Goal: Share content: Share content

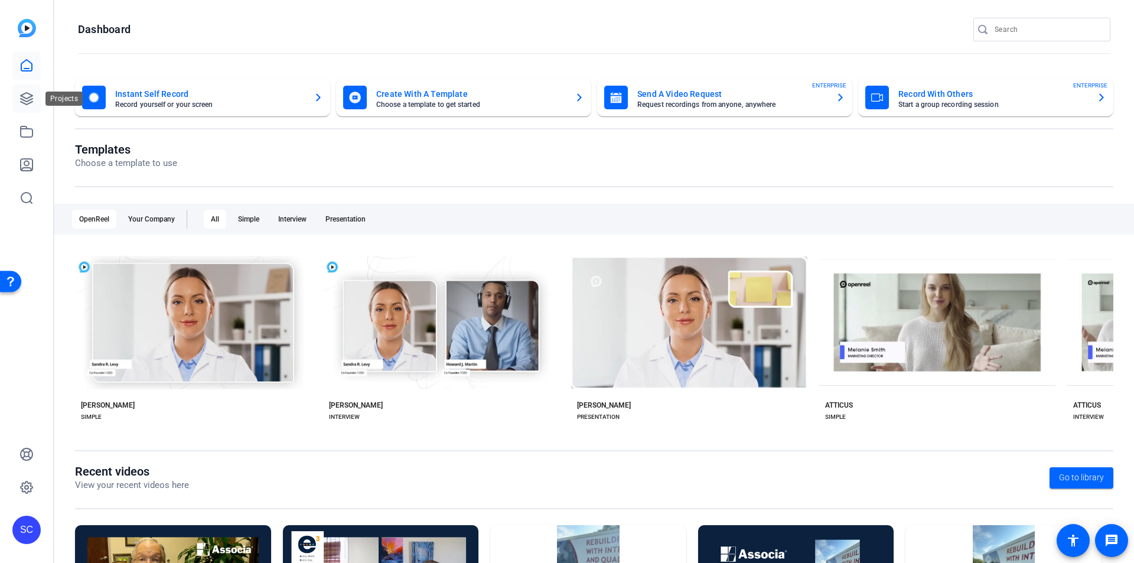
click at [31, 103] on icon at bounding box center [26, 99] width 14 height 14
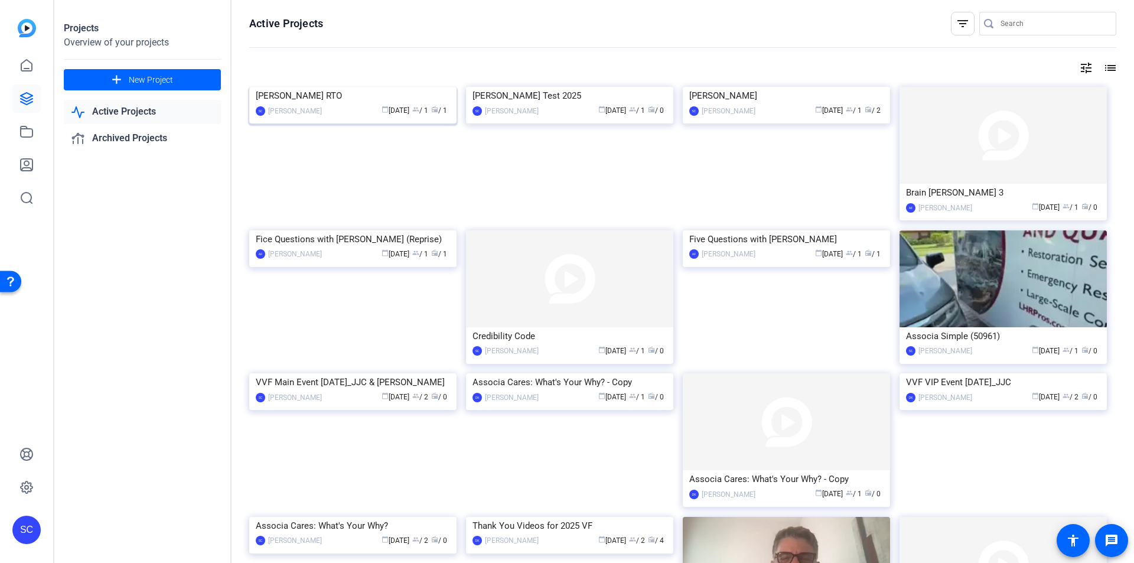
click at [340, 87] on img at bounding box center [352, 87] width 207 height 0
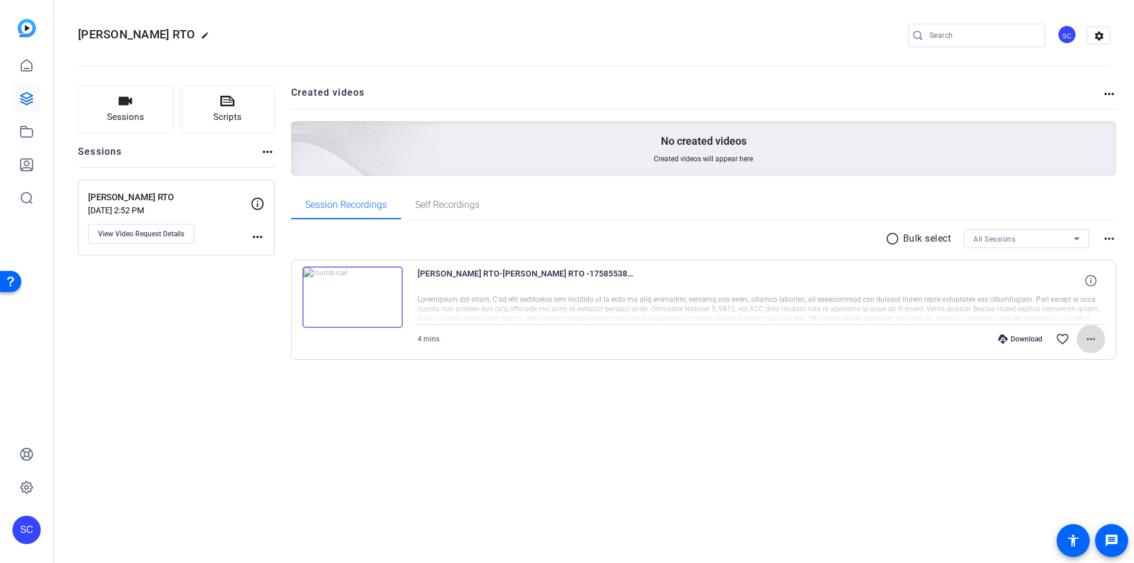
click at [1090, 340] on mat-icon "more_horiz" at bounding box center [1091, 339] width 14 height 14
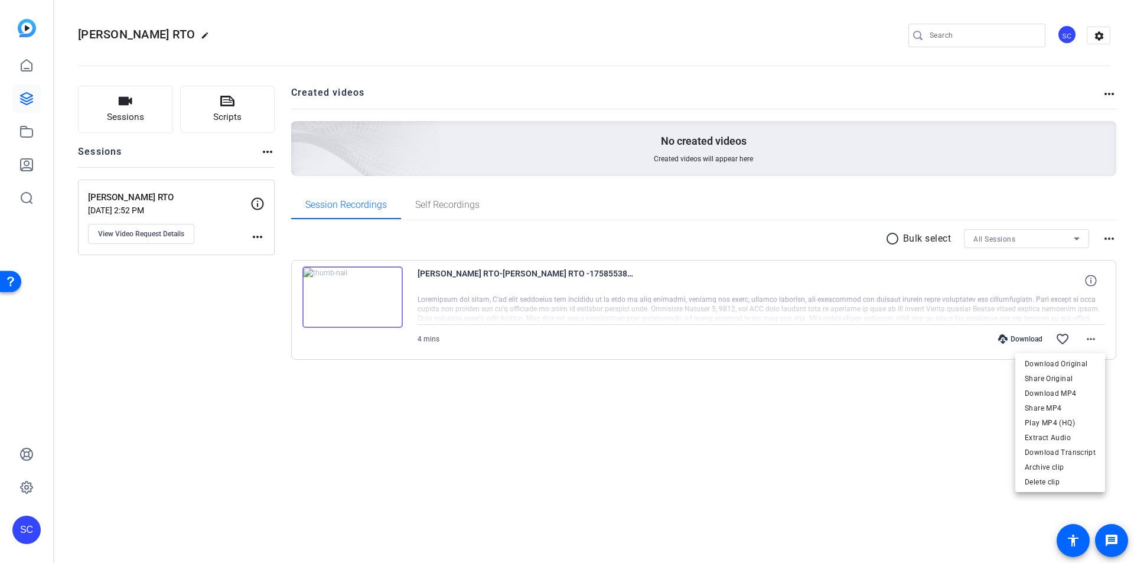
click at [1101, 237] on div at bounding box center [567, 281] width 1134 height 563
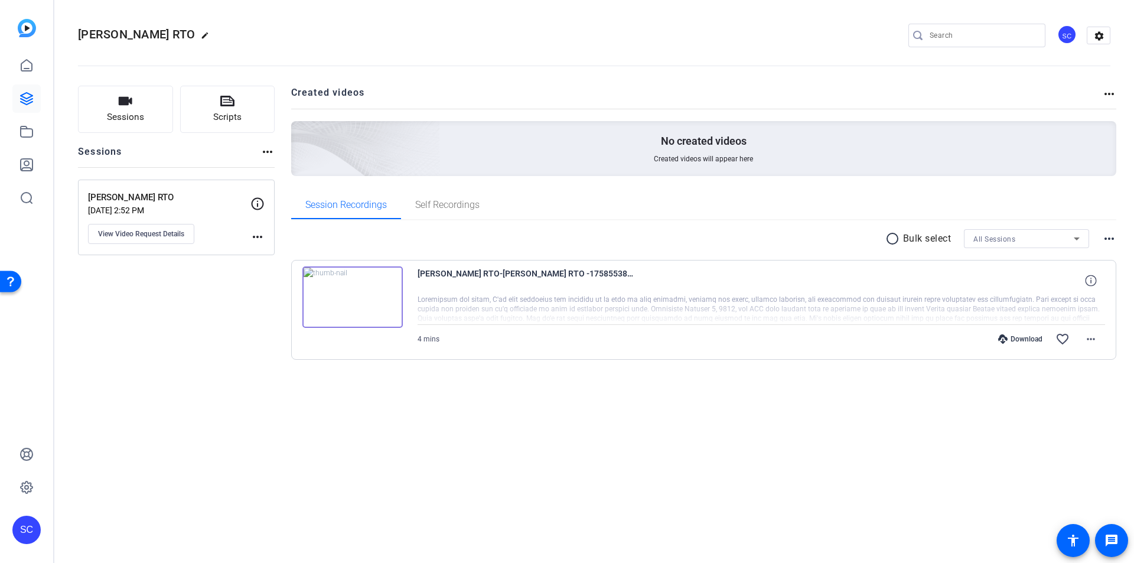
click at [1108, 240] on mat-icon "more_horiz" at bounding box center [1109, 239] width 14 height 14
click at [1041, 212] on div at bounding box center [567, 281] width 1134 height 563
click at [1110, 89] on mat-icon "more_horiz" at bounding box center [1109, 94] width 14 height 14
click at [1108, 96] on div at bounding box center [567, 281] width 1134 height 563
click at [23, 155] on link at bounding box center [26, 165] width 28 height 28
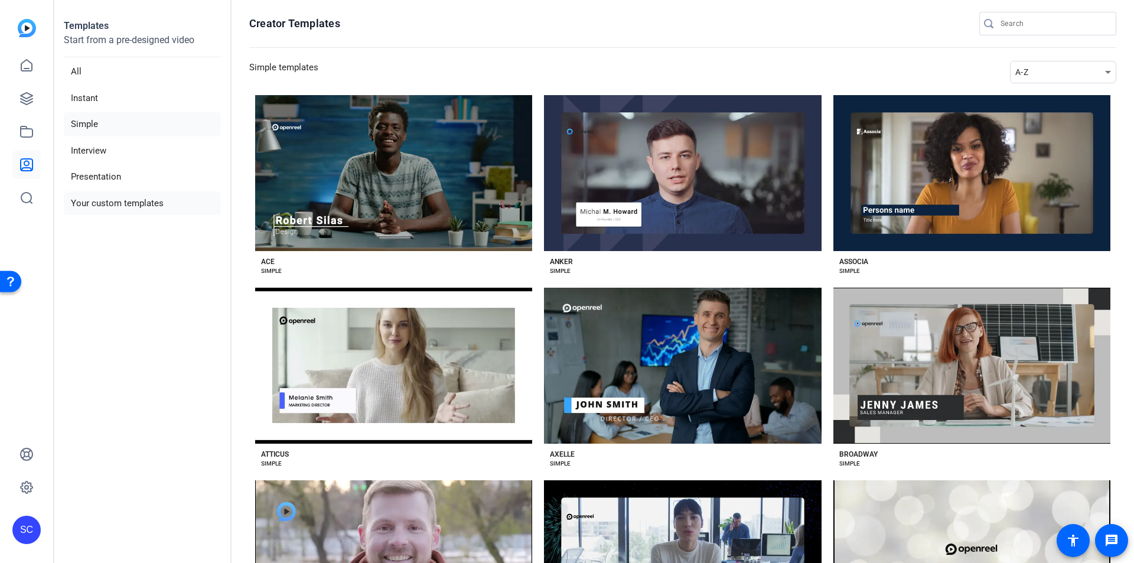
click at [140, 204] on li "Your custom templates" at bounding box center [142, 203] width 157 height 24
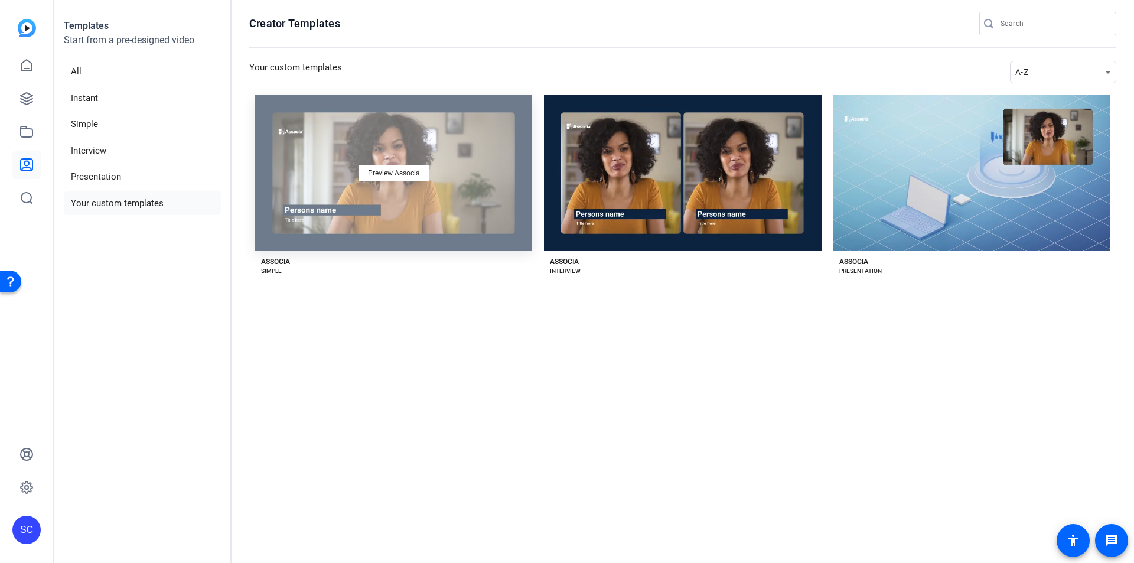
click at [481, 188] on div "Preview Associa" at bounding box center [393, 173] width 277 height 156
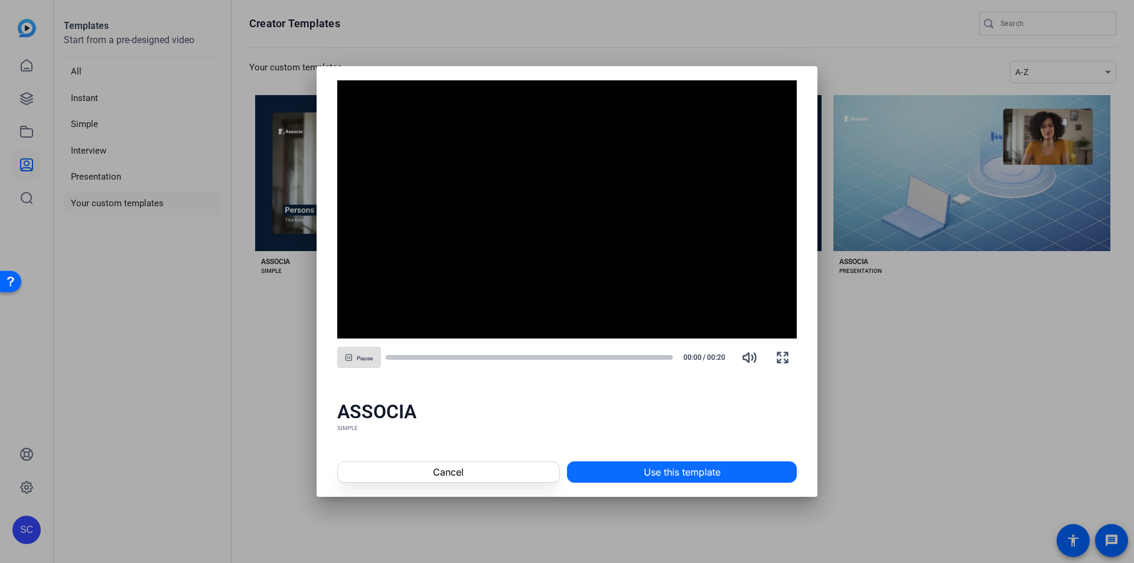
click at [703, 471] on span "Use this template" at bounding box center [682, 472] width 77 height 14
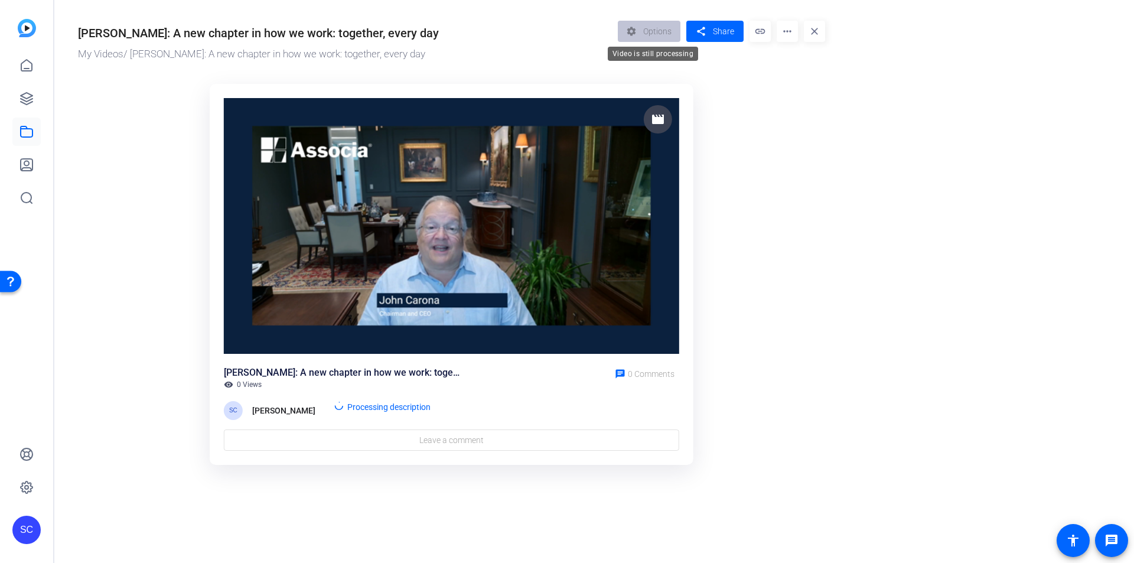
click at [654, 28] on div "settings Options" at bounding box center [652, 31] width 69 height 21
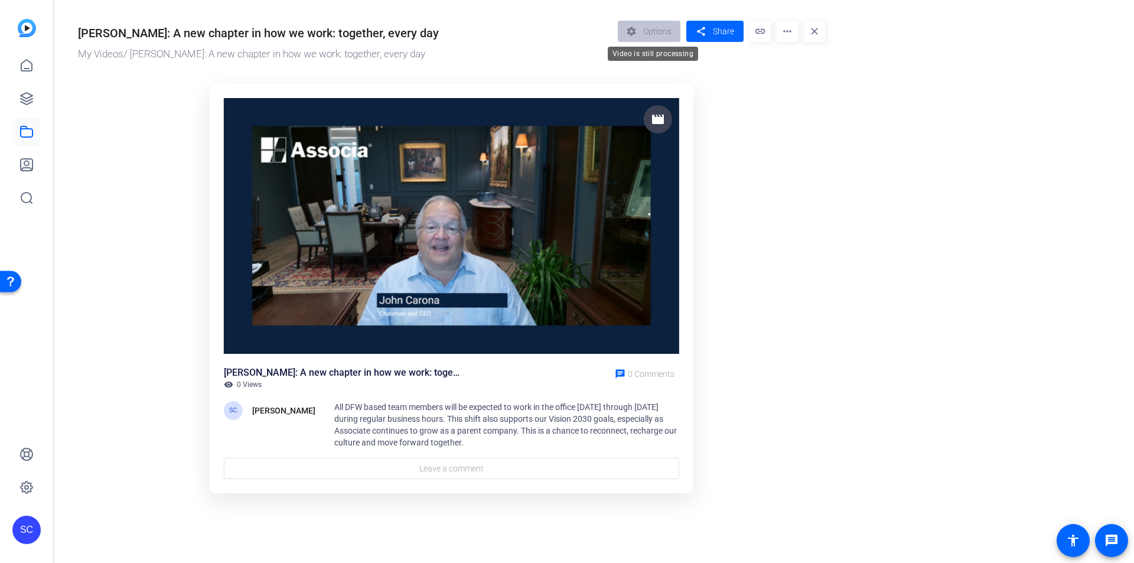
click at [644, 33] on div "settings Options" at bounding box center [652, 31] width 69 height 21
click at [657, 35] on div "settings Options" at bounding box center [652, 31] width 69 height 21
click at [647, 30] on div "settings Options" at bounding box center [652, 31] width 69 height 21
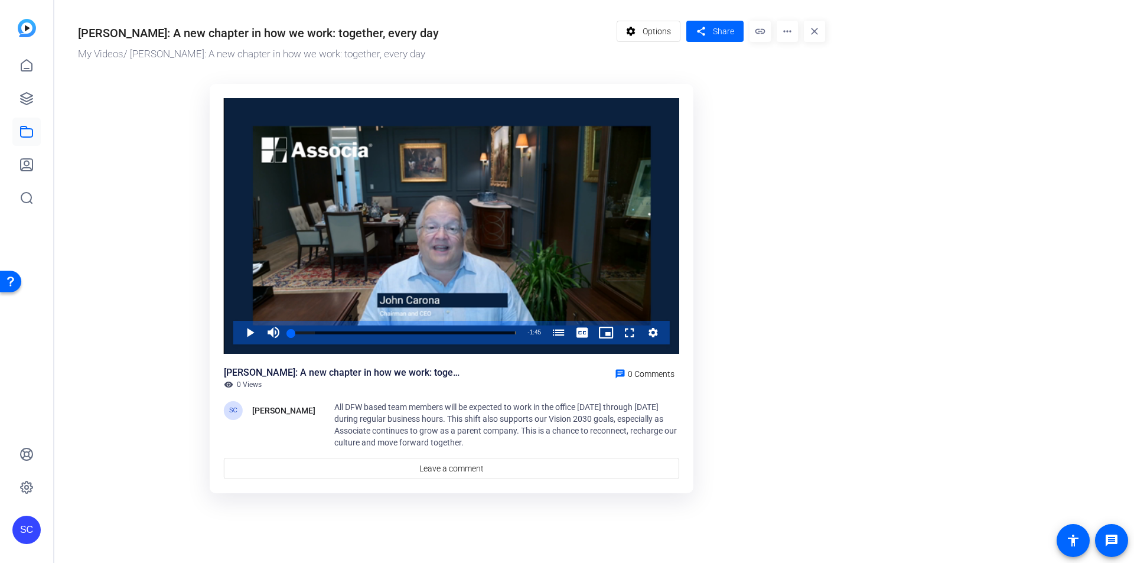
click at [969, 226] on or-hosting-video-details "[PERSON_NAME]: A new chapter in how we work: together, every day My Videos / [P…" at bounding box center [591, 255] width 1074 height 511
click at [640, 34] on span at bounding box center [648, 31] width 63 height 28
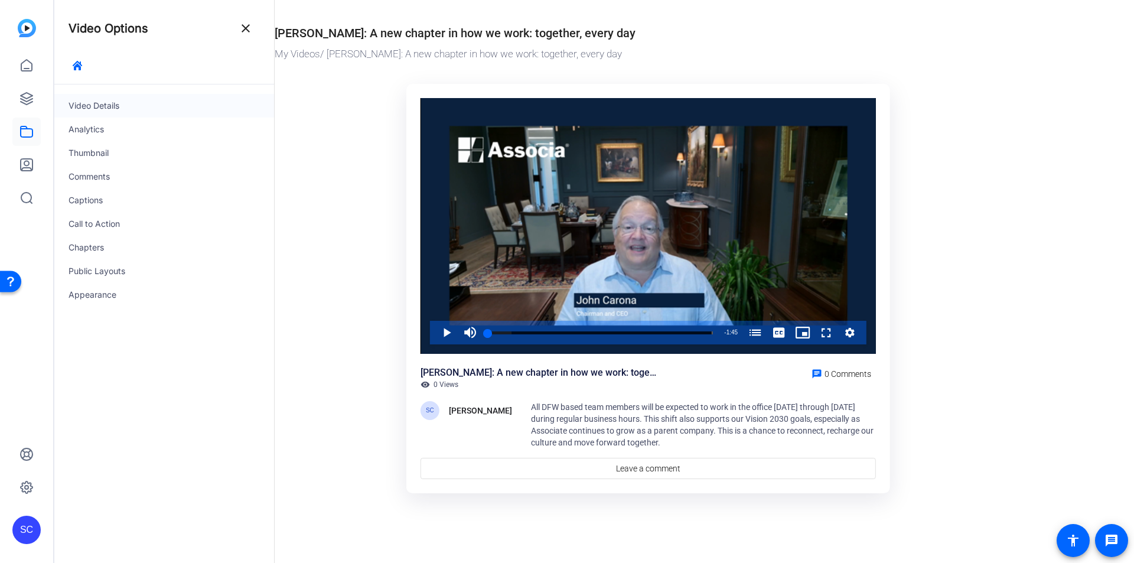
click at [190, 113] on div "Video Details" at bounding box center [164, 106] width 220 height 24
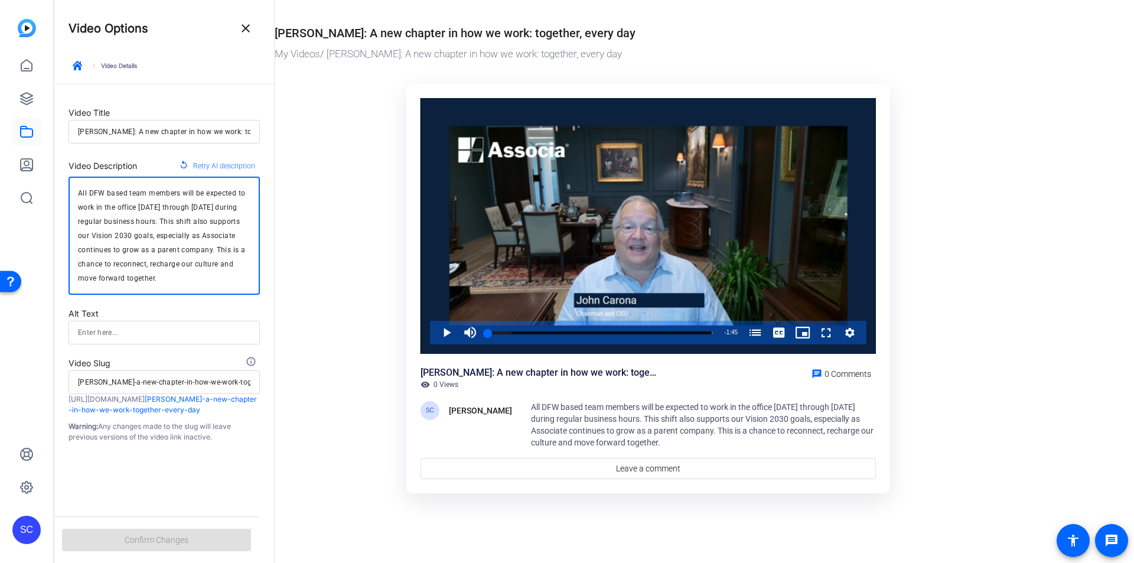
drag, startPoint x: 174, startPoint y: 276, endPoint x: 68, endPoint y: 172, distance: 148.7
click at [68, 172] on form "Video Title [PERSON_NAME]: A new chapter in how we work: together, every day Vi…" at bounding box center [164, 263] width 220 height 358
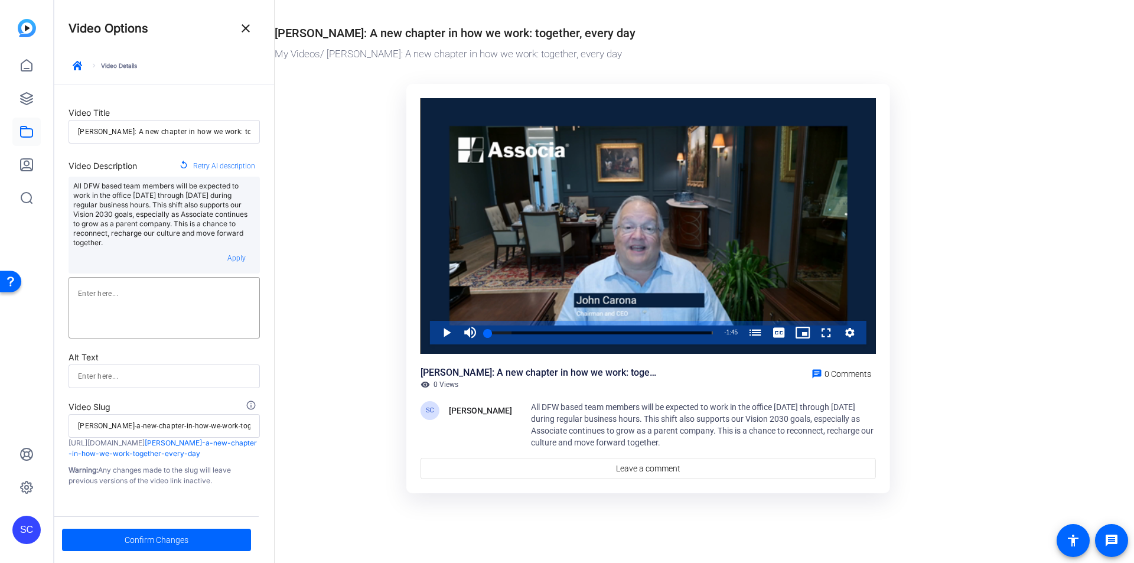
drag, startPoint x: 242, startPoint y: 30, endPoint x: 229, endPoint y: 561, distance: 531.1
click at [229, 301] on div "Video Options close keyboard_arrow_right Video Details Video Title [PERSON_NAME…" at bounding box center [164, 250] width 220 height 501
click at [185, 546] on span "Confirm Changes" at bounding box center [157, 540] width 64 height 22
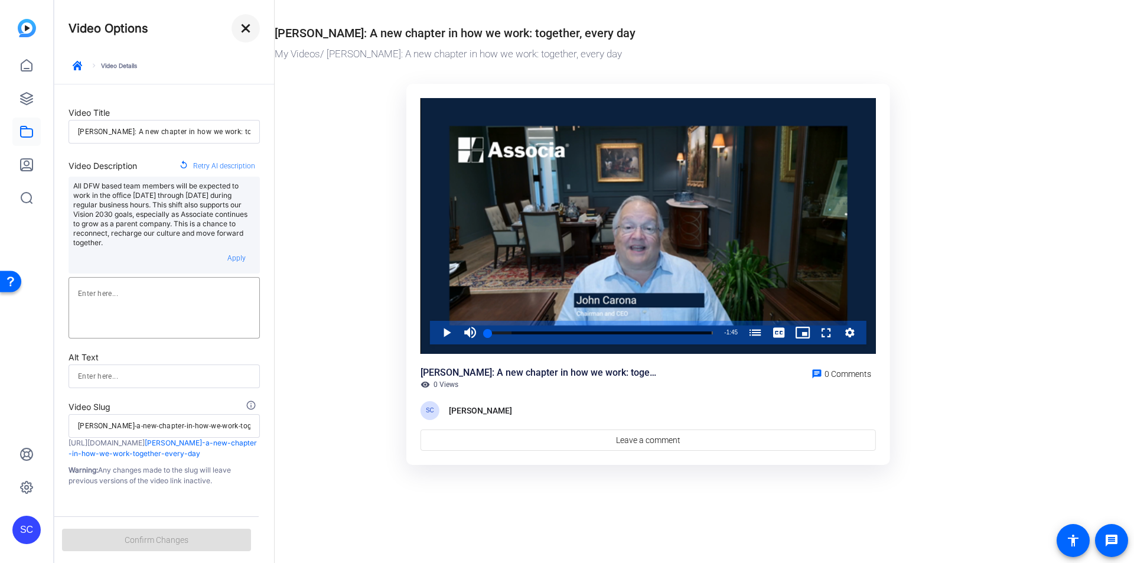
click at [243, 27] on mat-icon "close" at bounding box center [246, 28] width 14 height 14
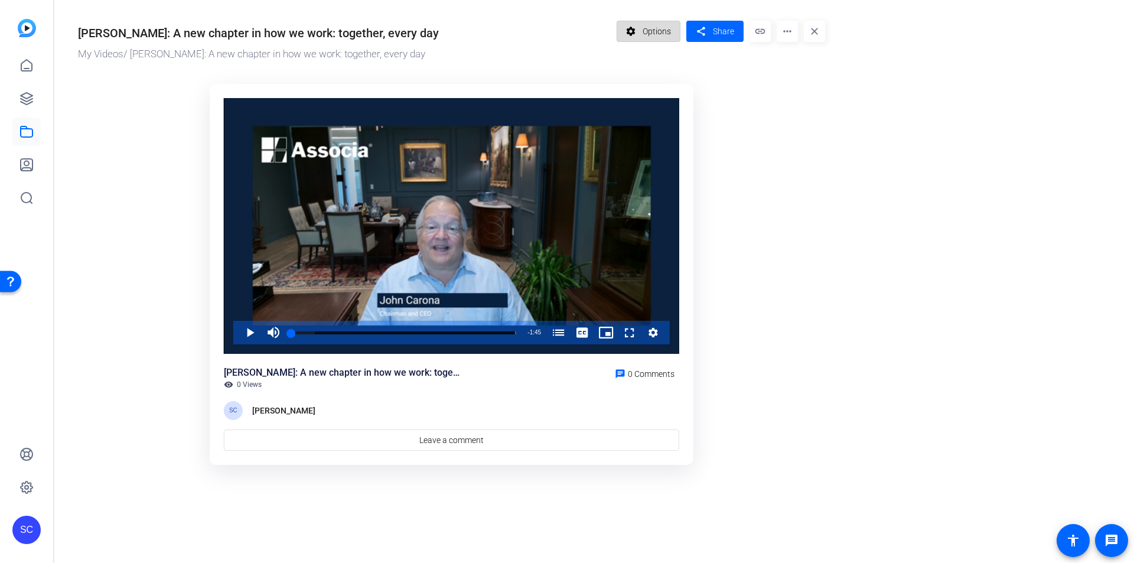
click at [654, 38] on span "Options" at bounding box center [657, 31] width 28 height 22
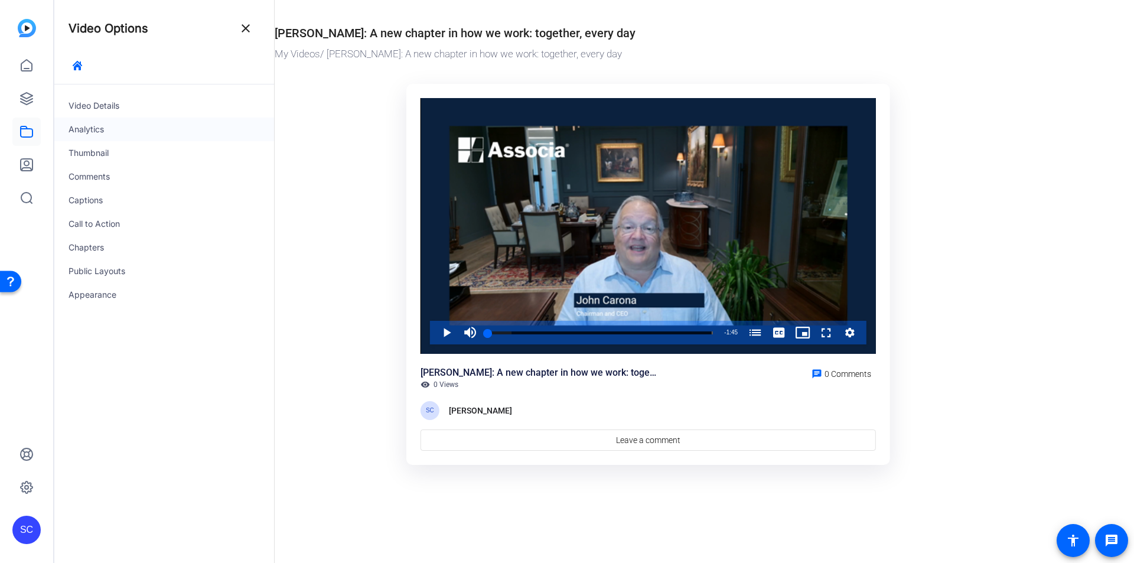
click at [141, 135] on div "Analytics" at bounding box center [164, 130] width 220 height 24
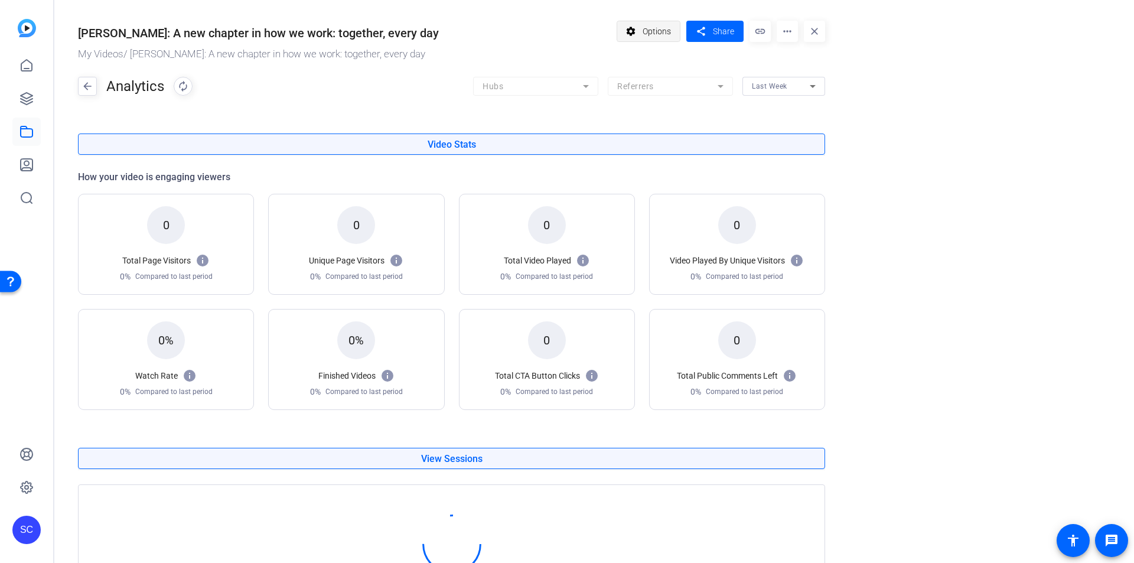
click at [655, 30] on span "Options" at bounding box center [657, 31] width 28 height 22
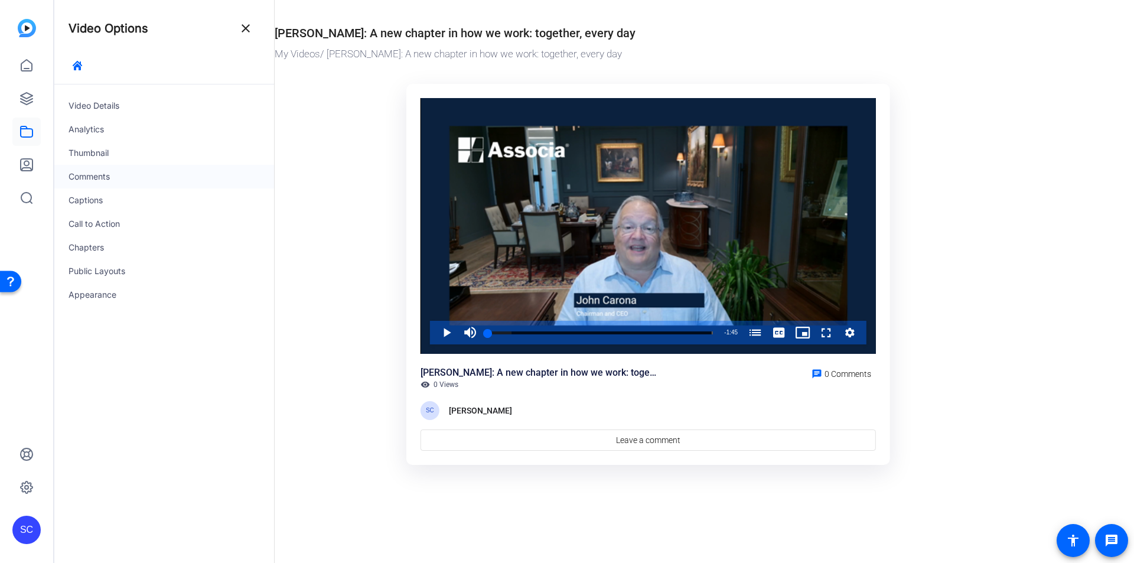
click at [182, 180] on div "Comments" at bounding box center [164, 177] width 220 height 24
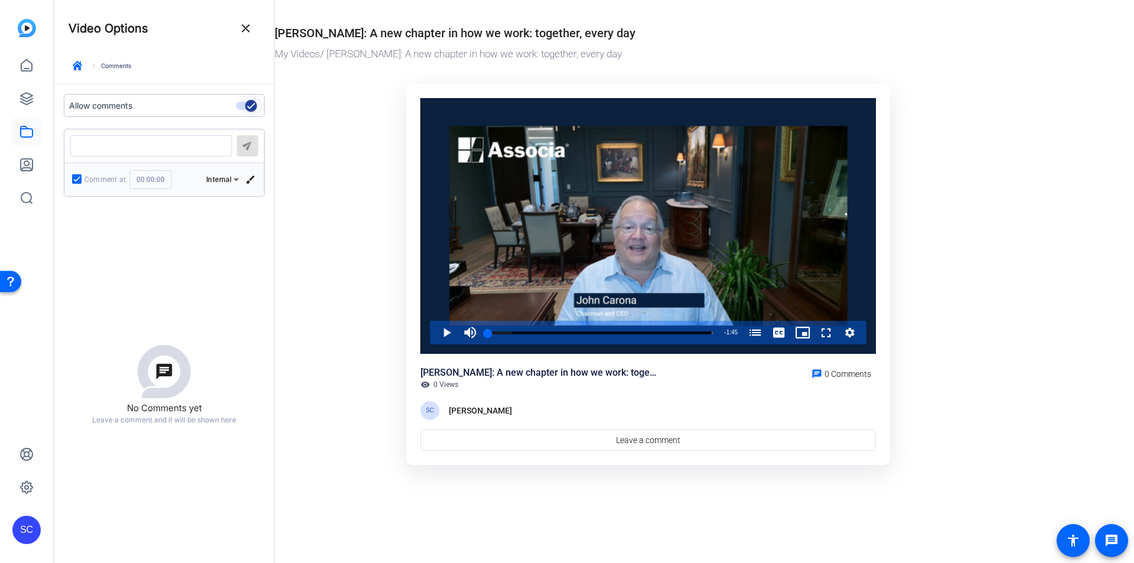
click at [253, 108] on icon "button" at bounding box center [251, 105] width 11 height 11
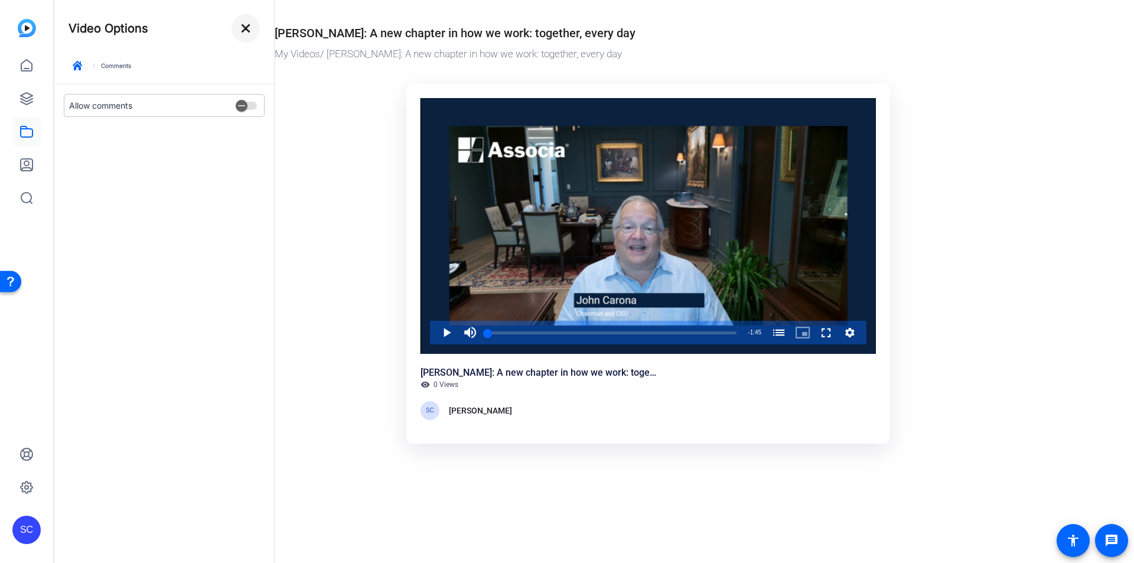
click at [244, 31] on mat-icon "close" at bounding box center [246, 28] width 14 height 14
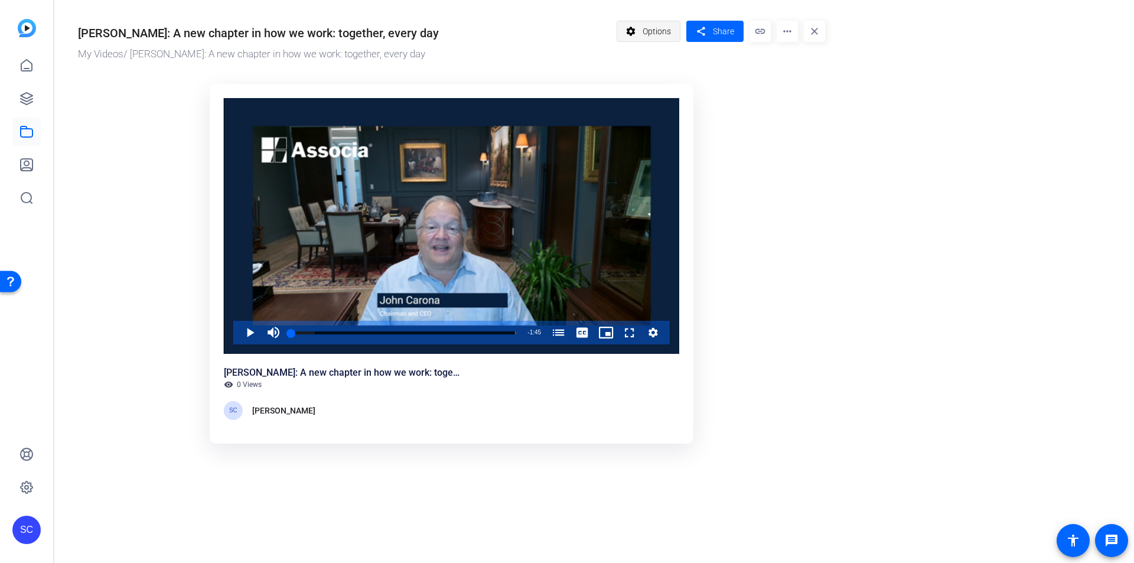
click at [645, 27] on span "Options" at bounding box center [657, 31] width 28 height 22
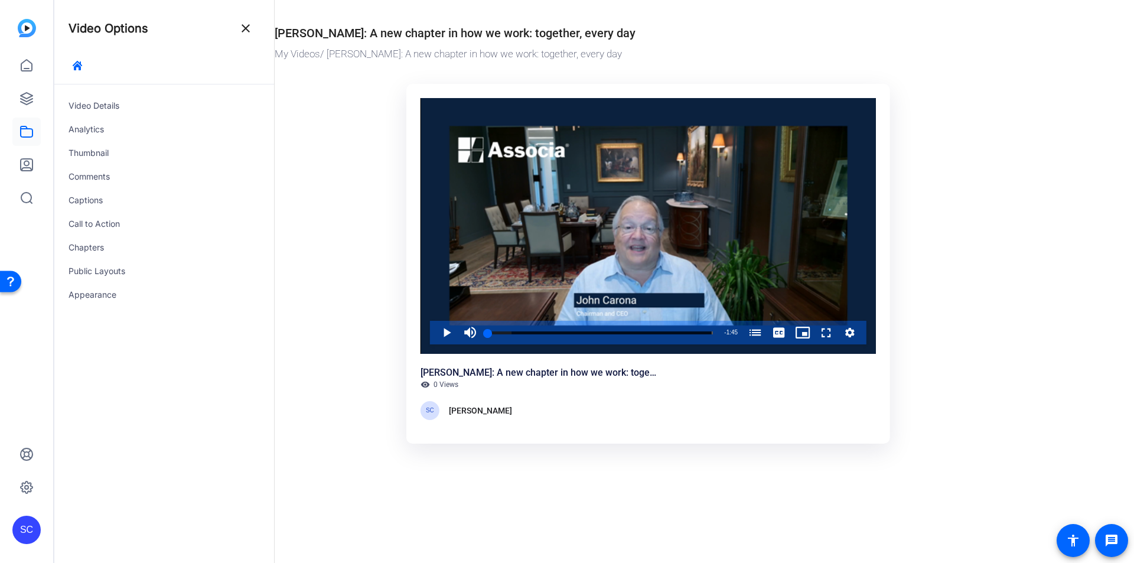
click at [1027, 289] on div "[PERSON_NAME]: A new chapter in how we work: together, every day My Videos / [P…" at bounding box center [642, 232] width 783 height 464
click at [246, 27] on mat-icon "close" at bounding box center [246, 28] width 14 height 14
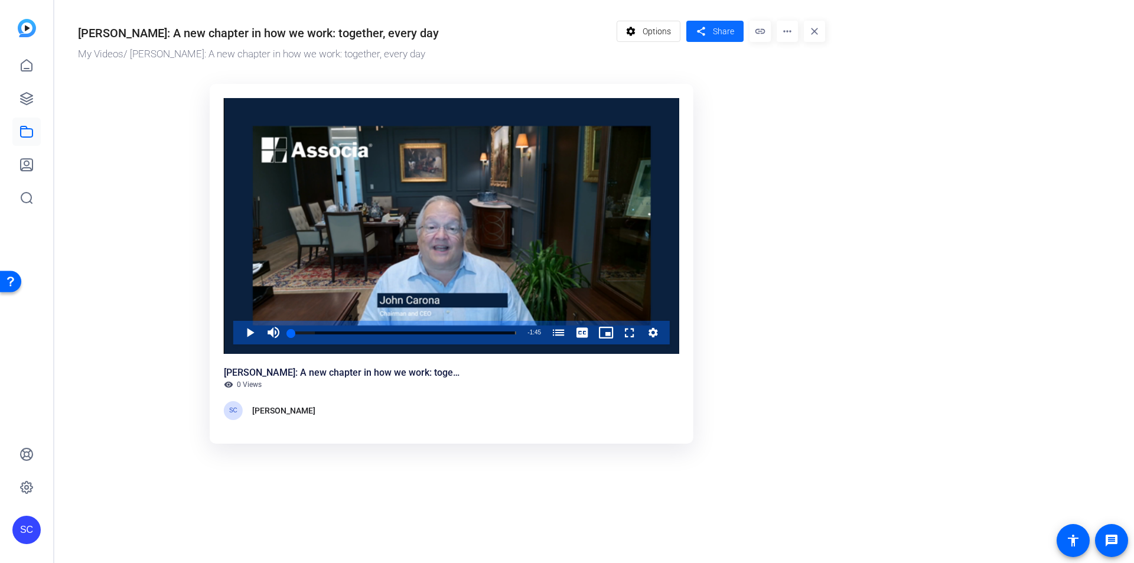
click at [722, 30] on span "Share" at bounding box center [723, 31] width 21 height 12
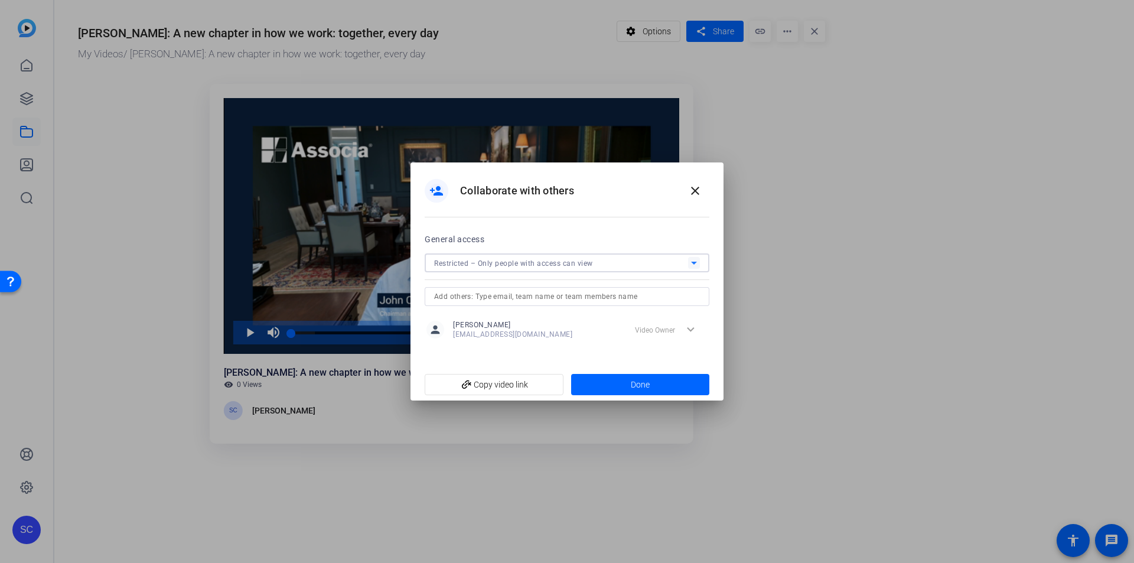
click at [667, 262] on div "Restricted – Only people with access can view" at bounding box center [561, 263] width 254 height 15
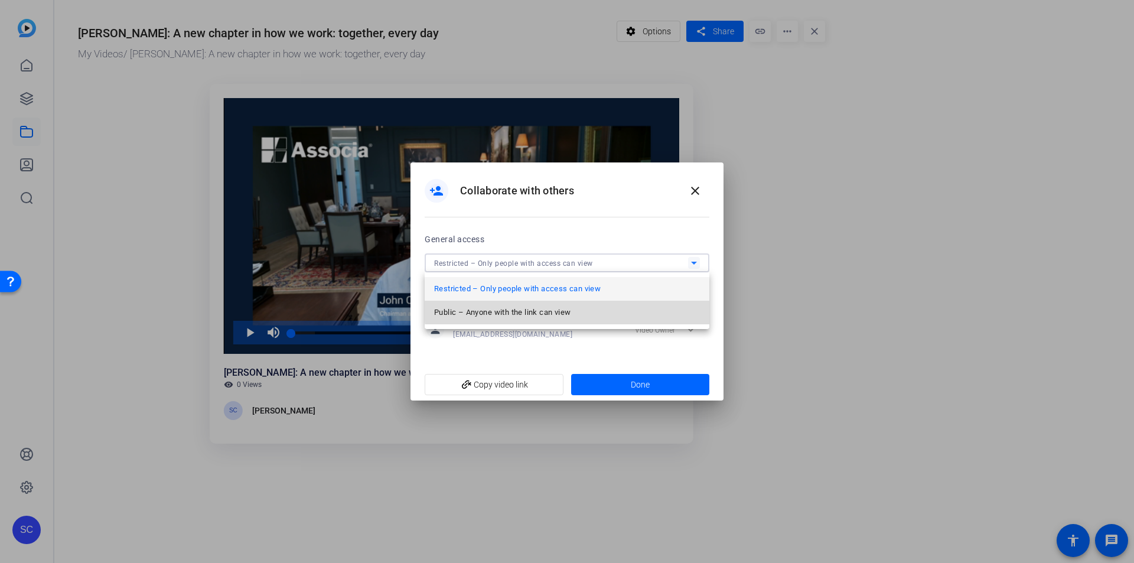
click at [635, 305] on mat-option "Public – Anyone with the link can view" at bounding box center [567, 313] width 285 height 24
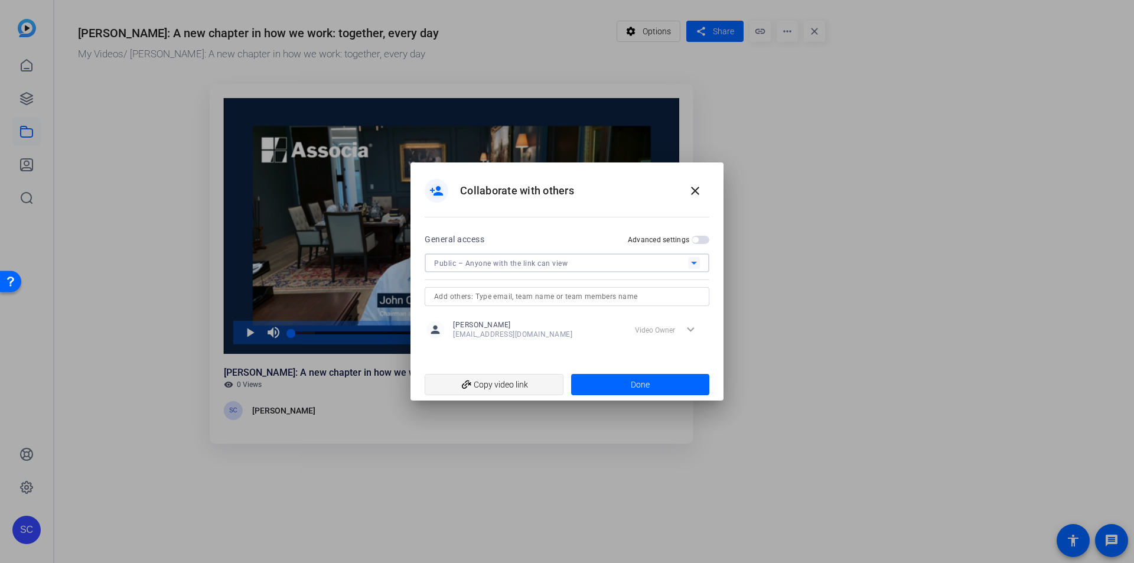
click at [514, 383] on span "add_link Copy video link" at bounding box center [494, 384] width 120 height 22
click at [642, 386] on span "Done" at bounding box center [640, 385] width 19 height 12
